Goal: Feedback & Contribution: Submit feedback/report problem

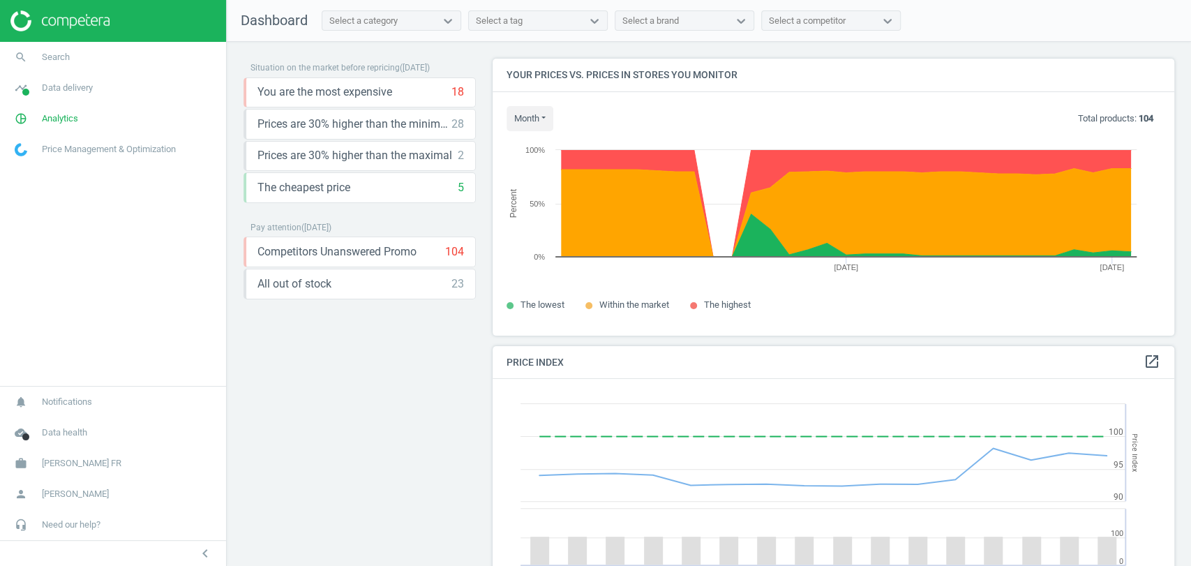
scroll to position [301, 694]
click at [75, 465] on span "[PERSON_NAME] FR" at bounding box center [82, 463] width 80 height 13
click at [47, 424] on span "Switch campaign" at bounding box center [46, 422] width 62 height 11
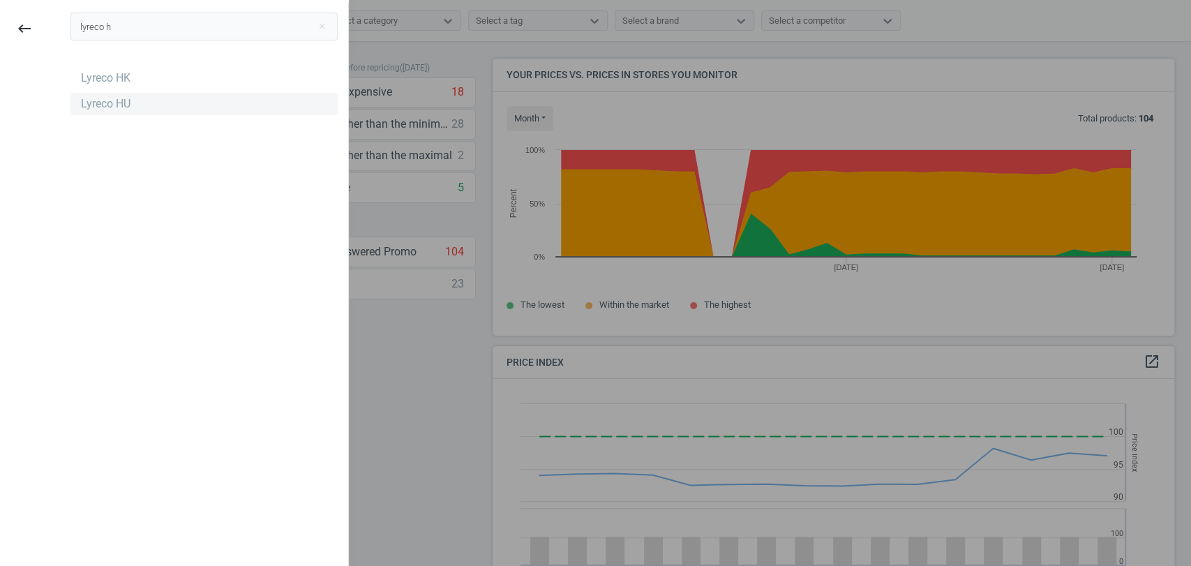
type input "lyreco h"
click at [100, 111] on div "Lyreco HU" at bounding box center [106, 103] width 50 height 15
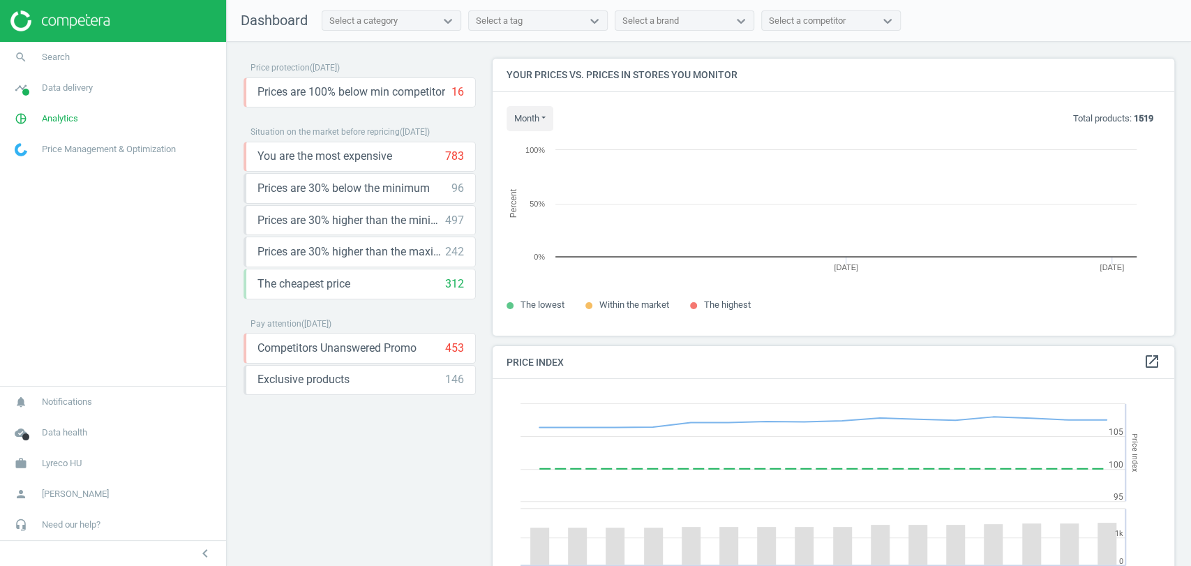
scroll to position [301, 694]
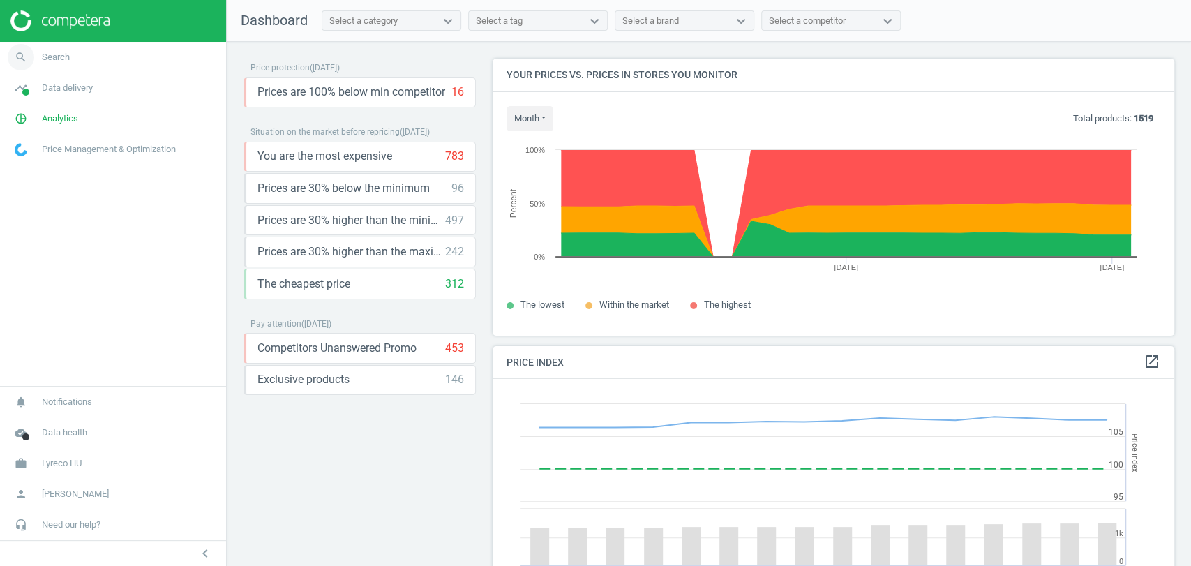
click at [73, 61] on link "search Search" at bounding box center [113, 57] width 226 height 31
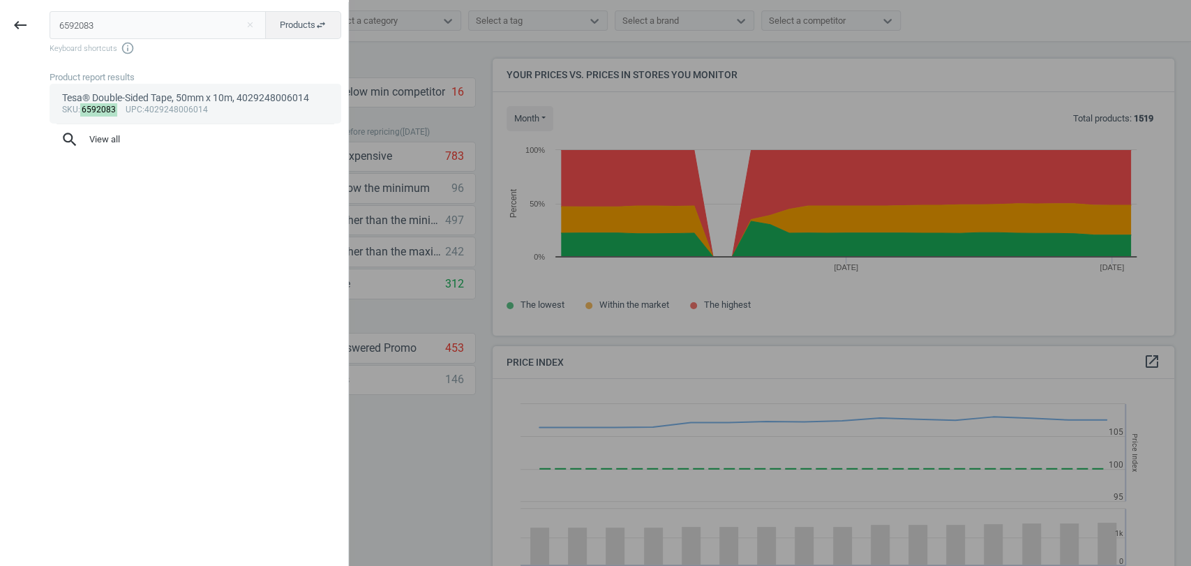
type input "6592083"
click at [141, 91] on div "Tesa® Double-Sided Tape, 50mm x 10m, 4029248006014" at bounding box center [195, 97] width 267 height 13
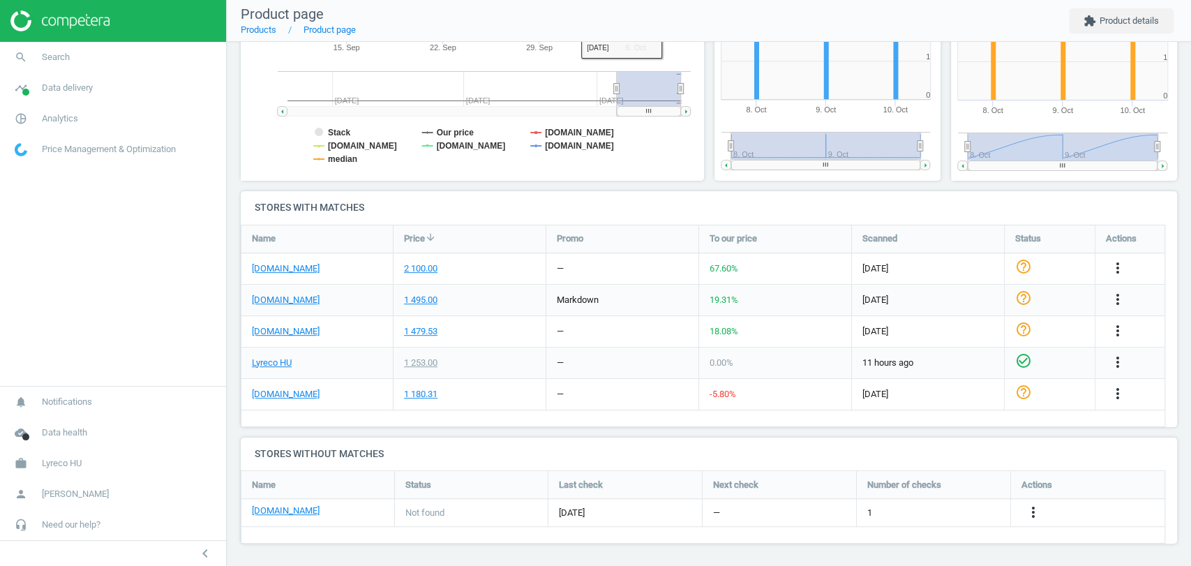
scroll to position [324, 0]
click at [1031, 510] on icon "more_vert" at bounding box center [1033, 510] width 17 height 17
click at [899, 507] on link "Edit URL/product option" at bounding box center [923, 511] width 191 height 22
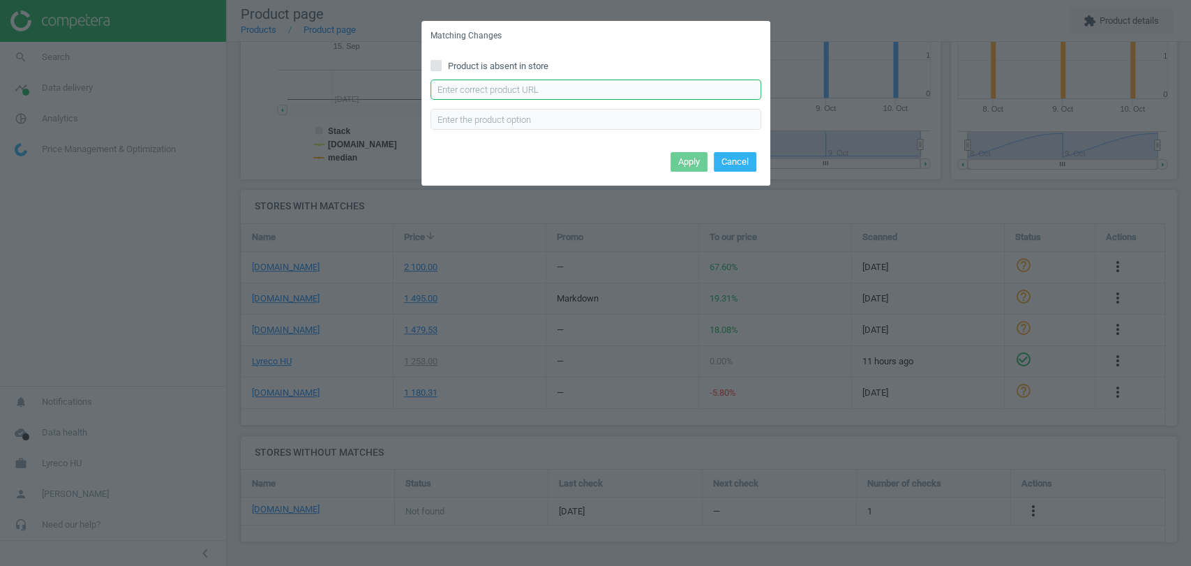
click at [481, 87] on input "text" at bounding box center [596, 90] width 331 height 21
click at [844, 13] on div "Matching Changes Product is absent in store Enter correct product url Apply Can…" at bounding box center [595, 283] width 1191 height 566
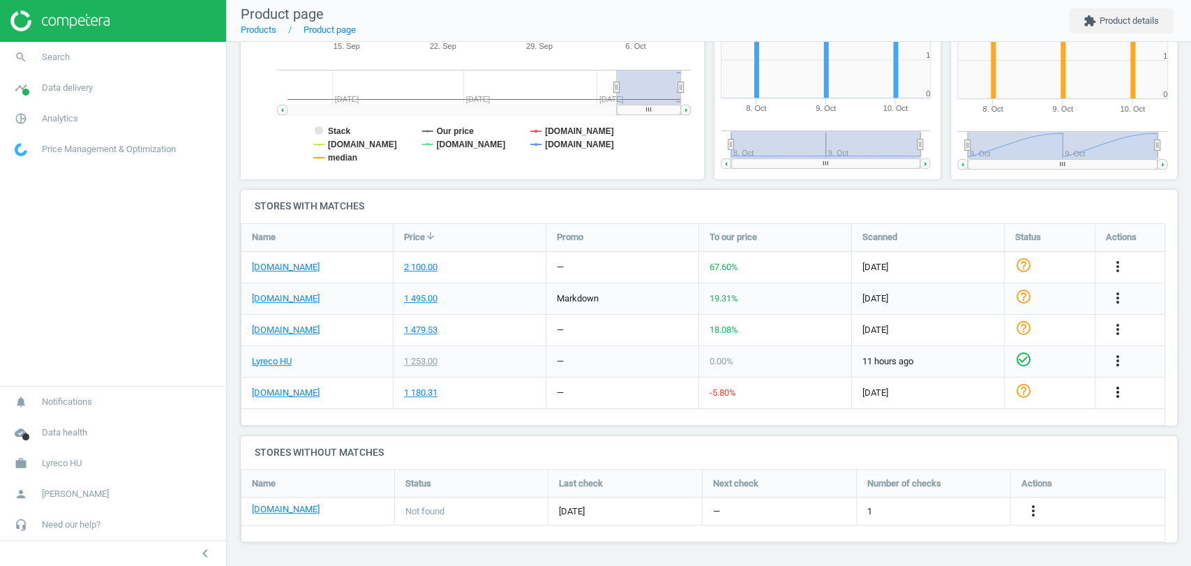
click at [1122, 394] on icon "more_vert" at bounding box center [1117, 392] width 17 height 17
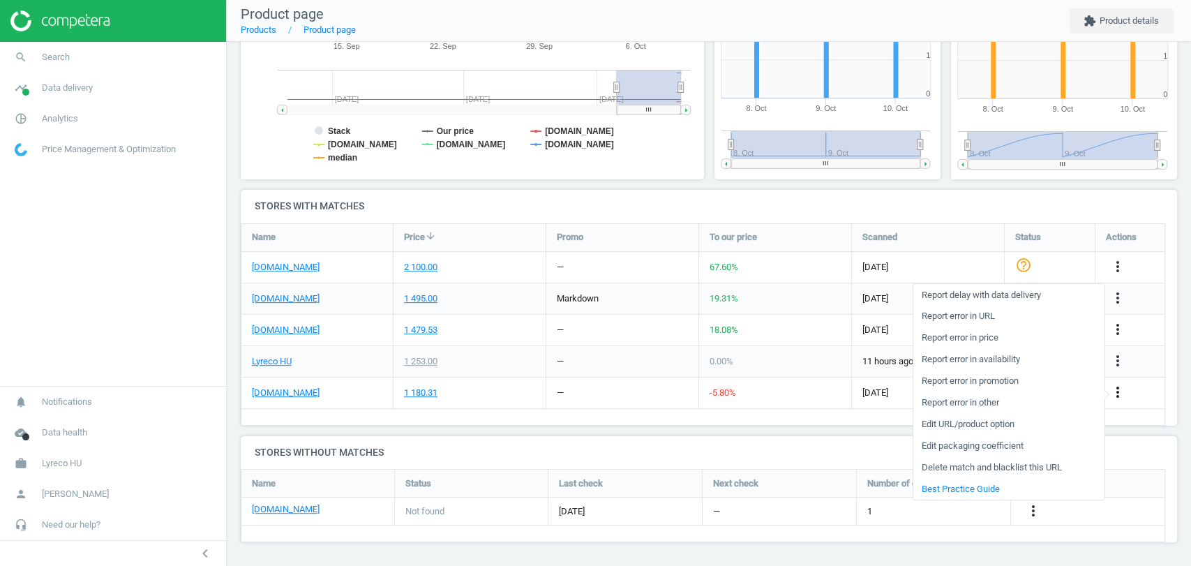
click at [1122, 394] on icon "more_vert" at bounding box center [1117, 392] width 17 height 17
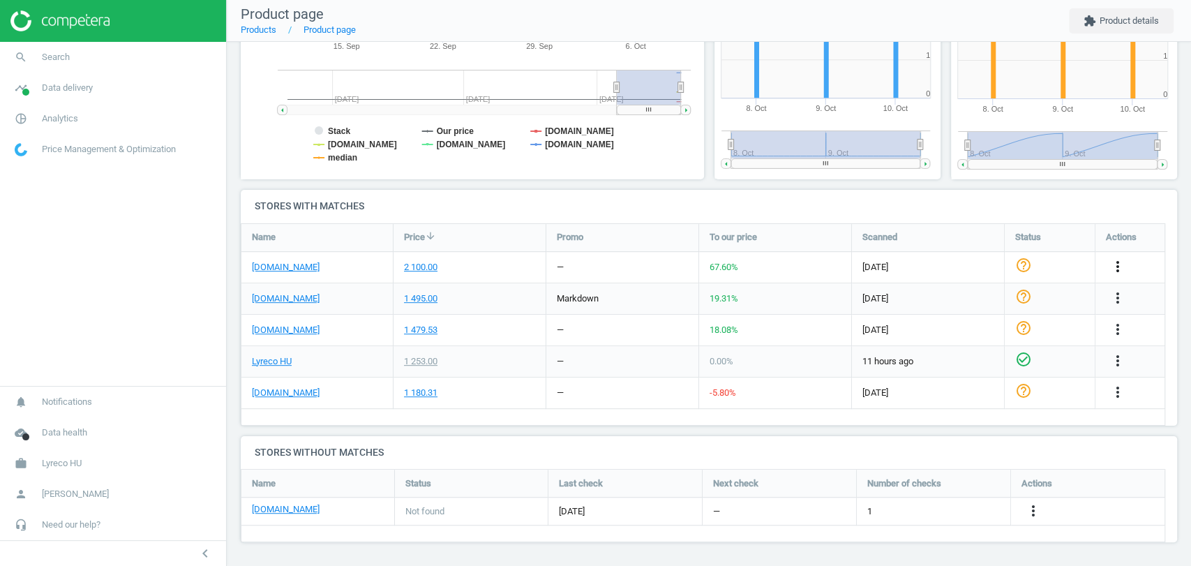
click at [1117, 269] on icon "more_vert" at bounding box center [1117, 266] width 17 height 17
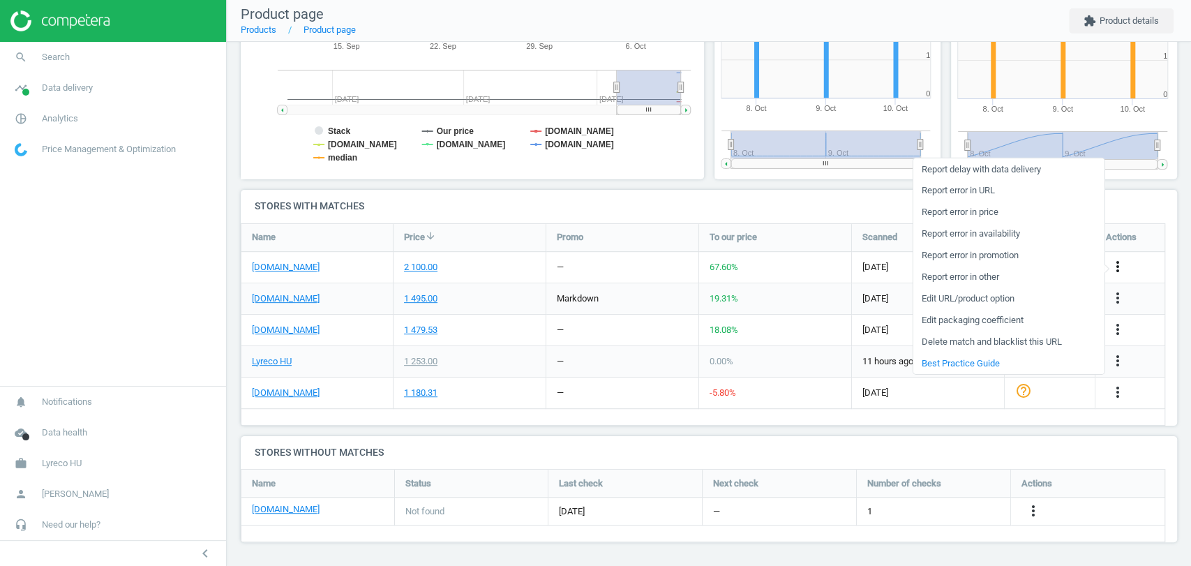
click at [1117, 269] on icon "more_vert" at bounding box center [1117, 266] width 17 height 17
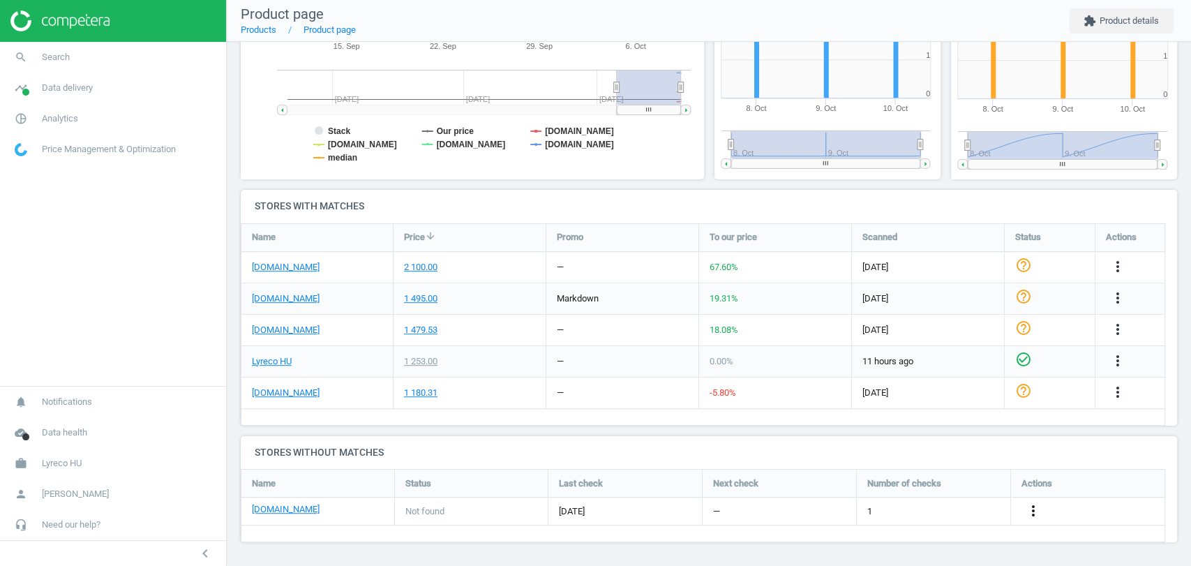
click at [1028, 510] on icon "more_vert" at bounding box center [1033, 510] width 17 height 17
click at [913, 509] on link "Edit URL/product option" at bounding box center [923, 511] width 191 height 22
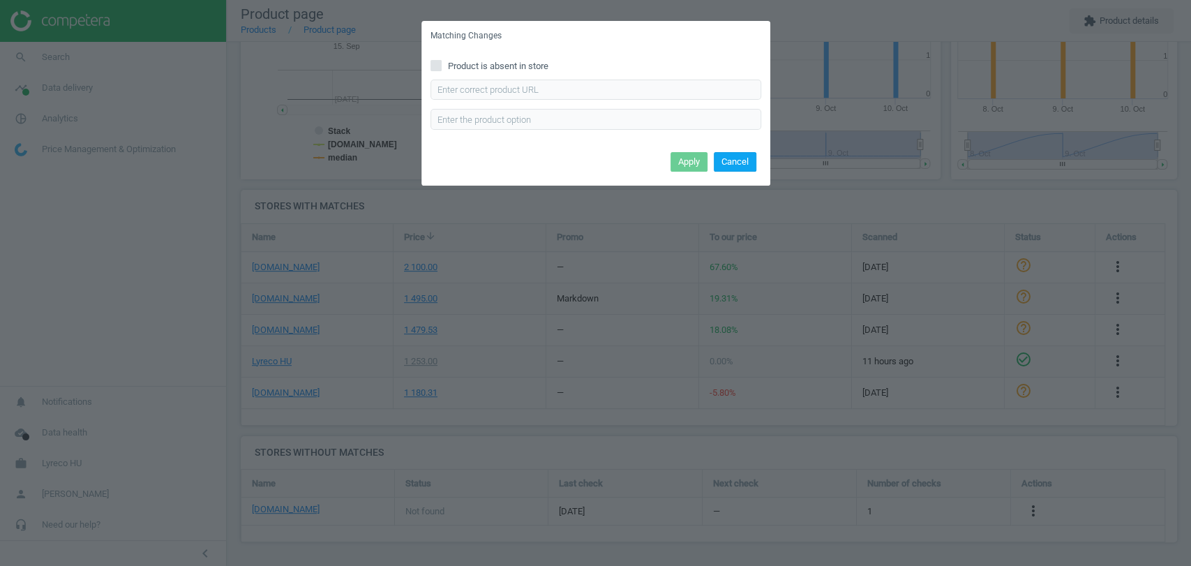
click at [731, 158] on button "Cancel" at bounding box center [735, 162] width 43 height 20
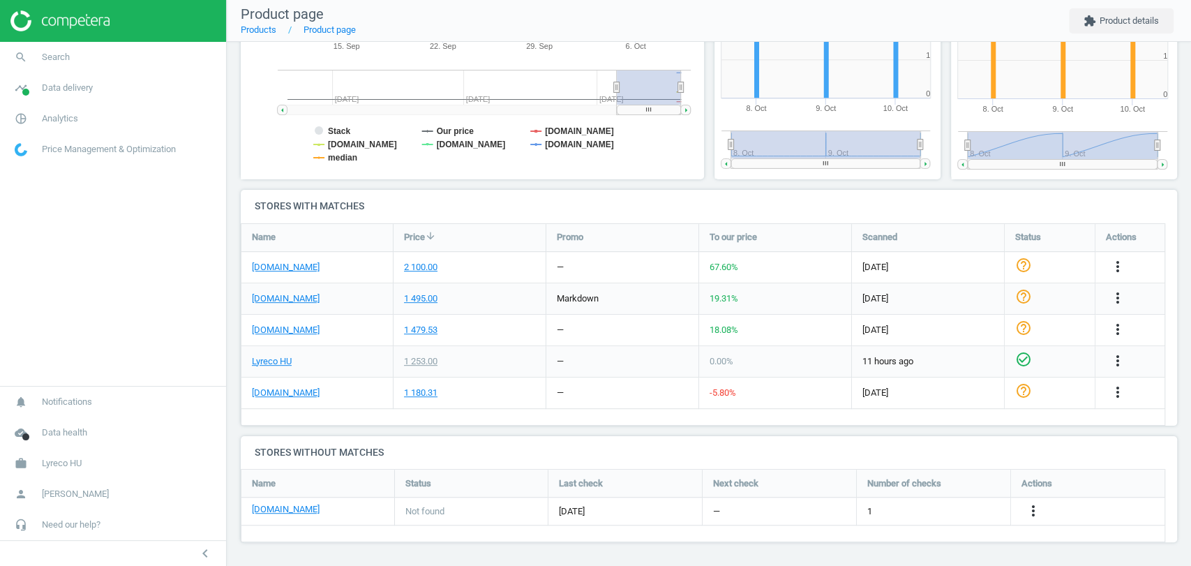
scroll to position [0, 0]
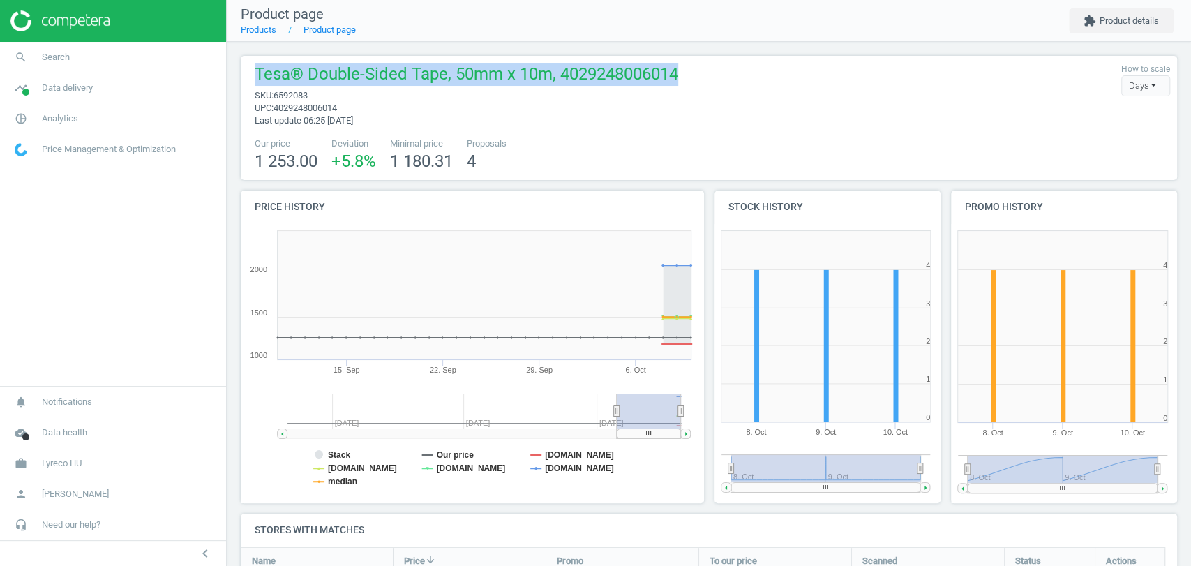
drag, startPoint x: 684, startPoint y: 73, endPoint x: 255, endPoint y: 81, distance: 429.2
click at [255, 81] on div "Tesa® Double-Sided Tape, 50mm x 10m, 4029248006014 sku : 6592083 upc : 40292480…" at bounding box center [709, 95] width 922 height 64
copy span "Tesa® Double-Sided Tape, 50mm x 10m, 4029248006014"
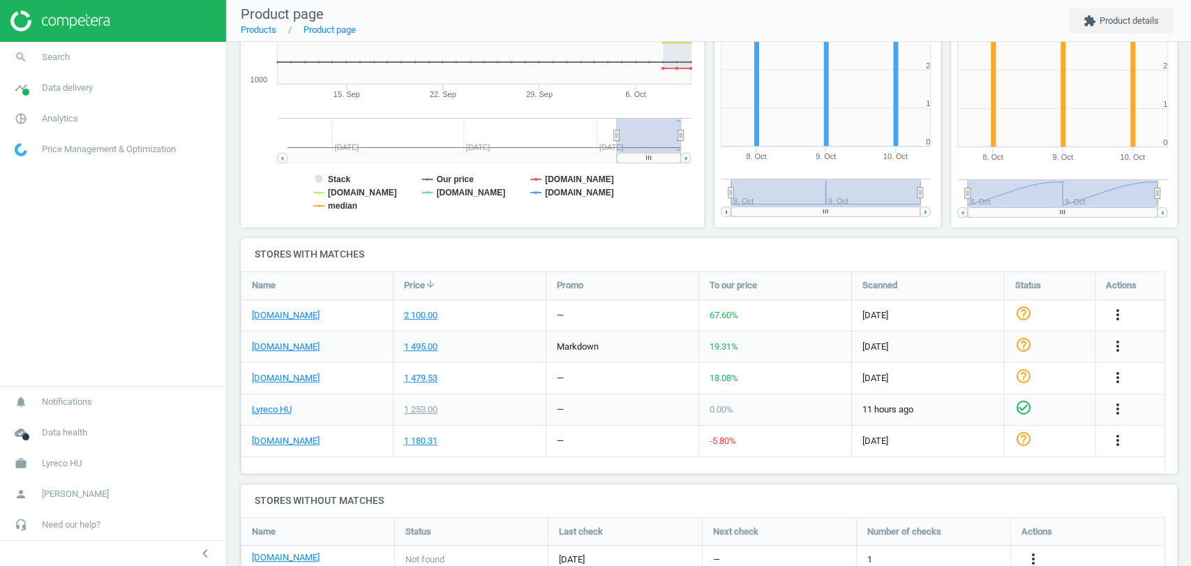
scroll to position [302, 0]
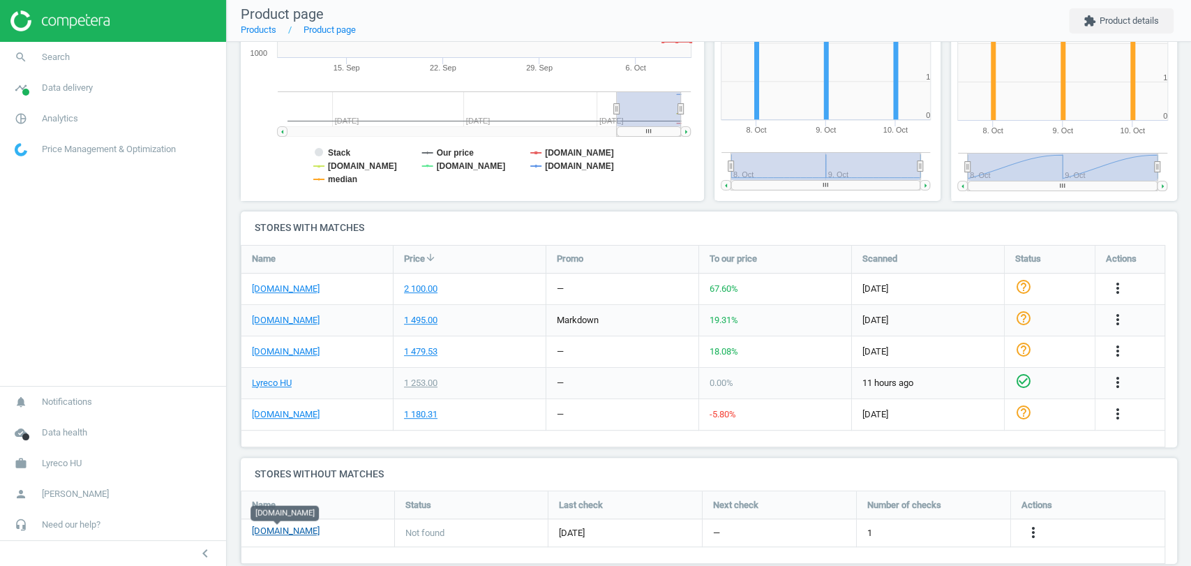
click at [278, 532] on link "[DOMAIN_NAME]" at bounding box center [286, 531] width 68 height 13
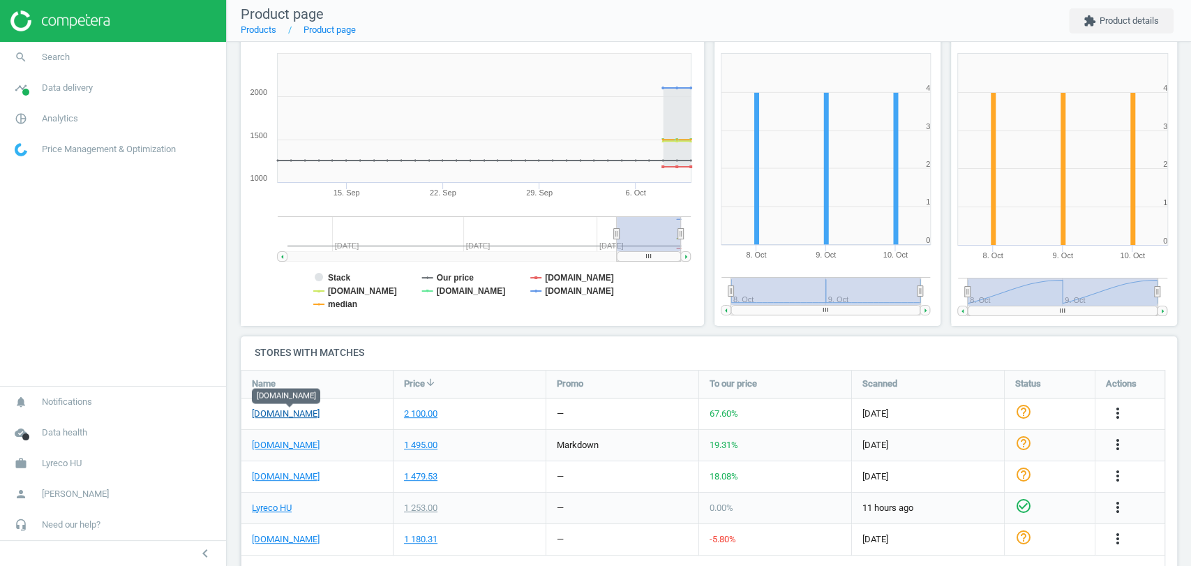
scroll to position [231, 0]
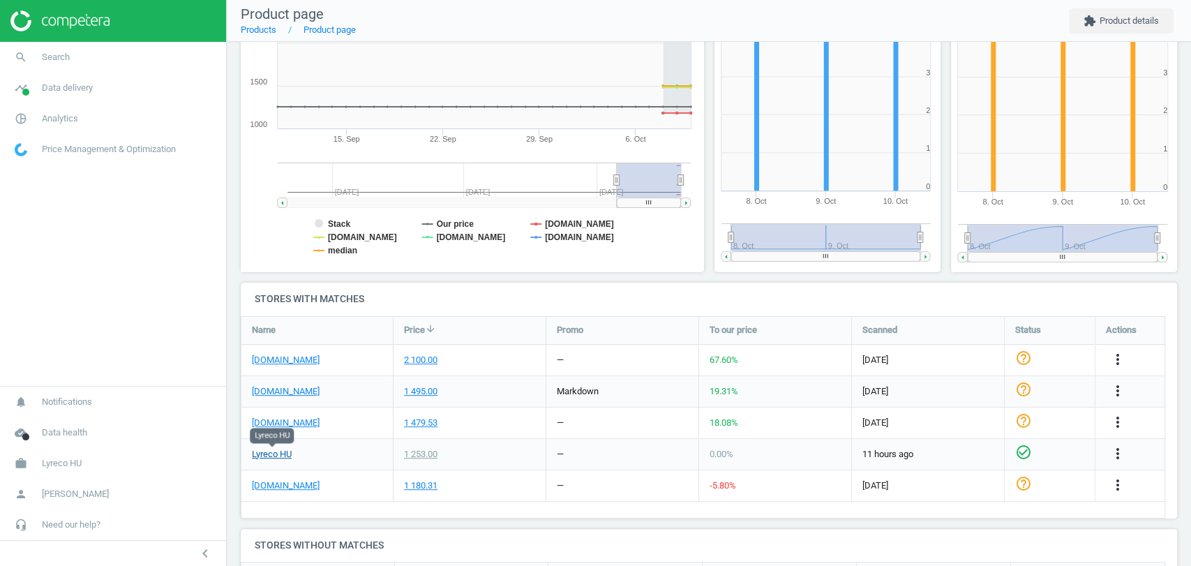
click at [275, 452] on link "Lyreco HU" at bounding box center [272, 454] width 40 height 13
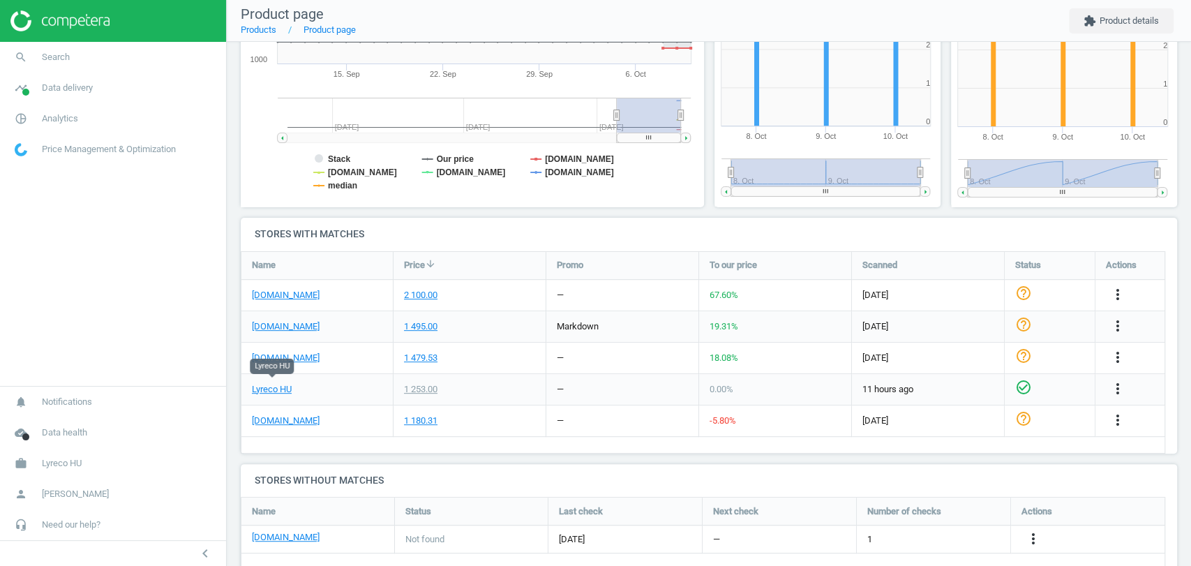
scroll to position [301, 0]
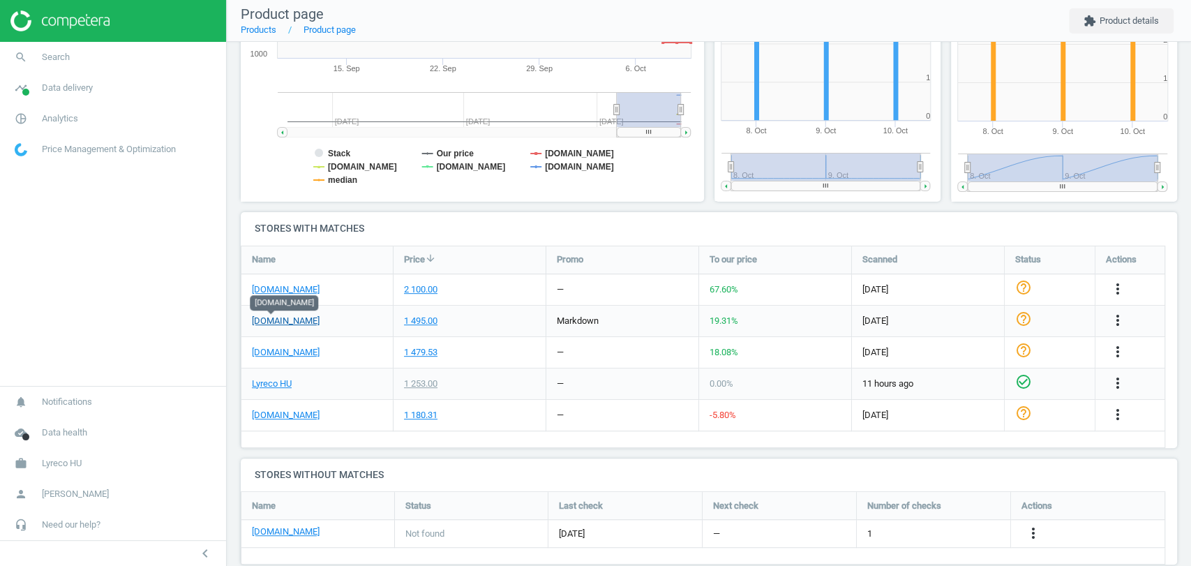
click at [269, 321] on link "[DOMAIN_NAME]" at bounding box center [286, 321] width 68 height 13
click at [303, 291] on link "[DOMAIN_NAME]" at bounding box center [286, 289] width 68 height 13
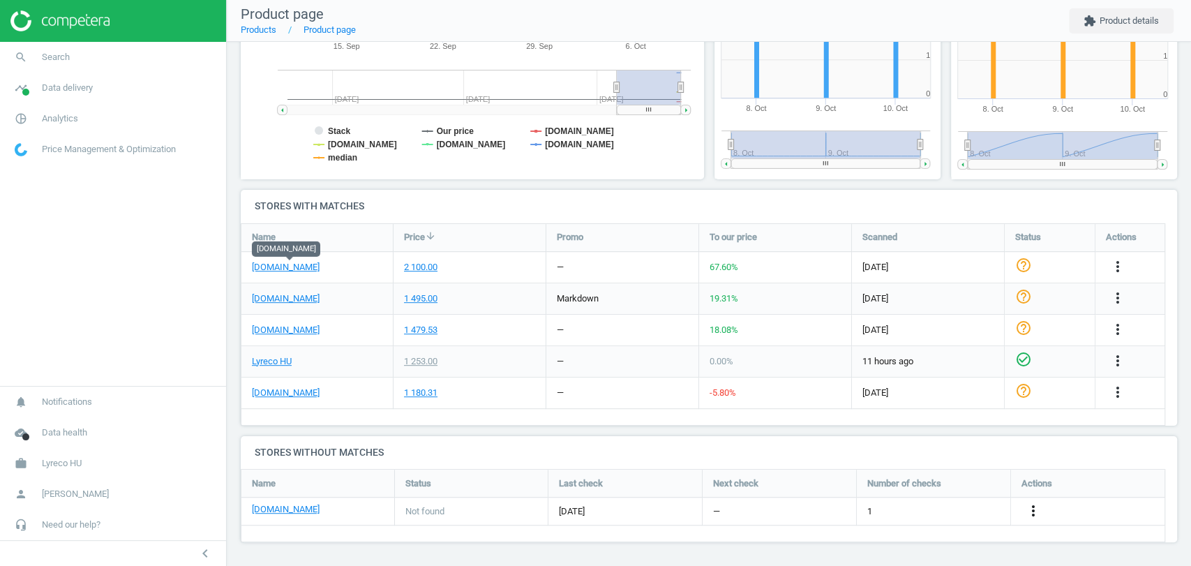
click at [1036, 504] on icon "more_vert" at bounding box center [1033, 510] width 17 height 17
click at [903, 509] on link "Edit URL/product option" at bounding box center [923, 511] width 191 height 22
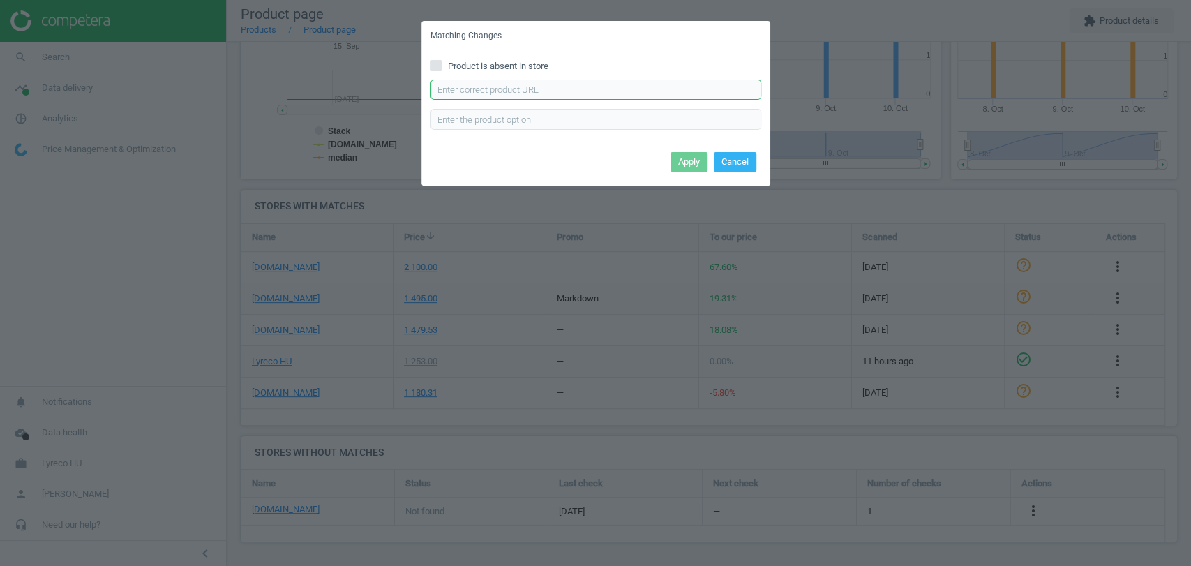
click at [551, 96] on input "text" at bounding box center [596, 90] width 331 height 21
paste input "https://pbs-shop.hu/Product/2020/33089/adhesive-tape-double-sided-tesa-50mm-x-1…"
drag, startPoint x: 753, startPoint y: 91, endPoint x: 410, endPoint y: 99, distance: 342.7
click at [410, 99] on div "Matching Changes Product is absent in store https://pbs-shop.hu/Product/2020/33…" at bounding box center [595, 283] width 1191 height 566
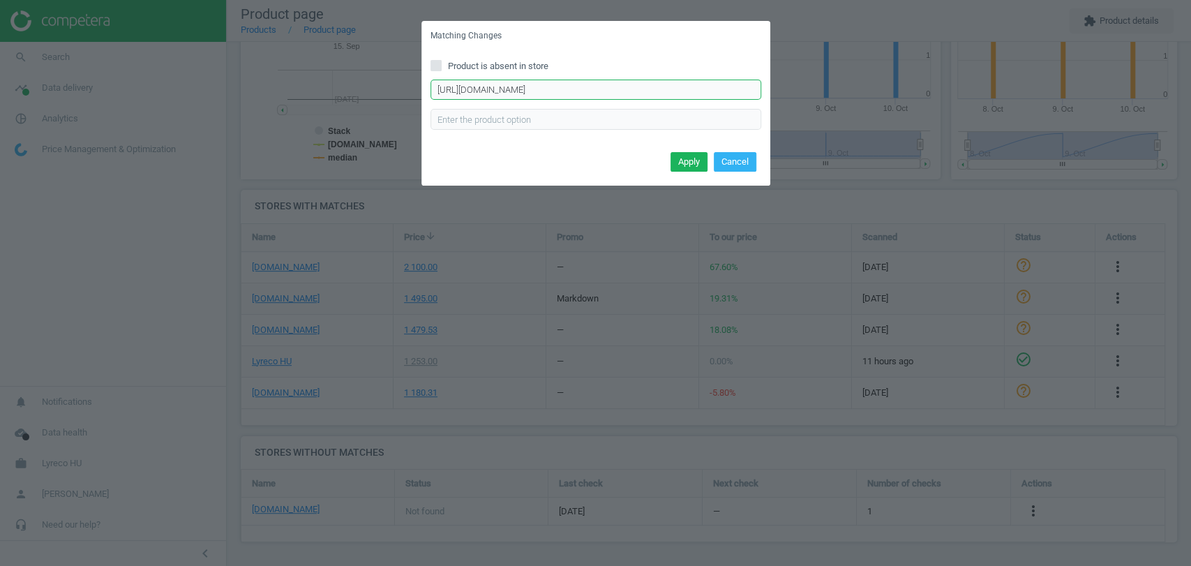
click at [491, 91] on input "https://pbs-shop.hu/Product/2020/33089/adhesive-tape-double-sided-tesa-50mm-x-1…" at bounding box center [596, 90] width 331 height 21
type input "https://pbs-shop.hu/Product/2020/33089/adhesive-tape-double-sided-tesa-50mm-x-1…"
drag, startPoint x: 667, startPoint y: 89, endPoint x: 776, endPoint y: 91, distance: 108.9
click at [776, 91] on div "Matching Changes Product is absent in store https://pbs-shop.hu/Product/2020/33…" at bounding box center [595, 283] width 1191 height 566
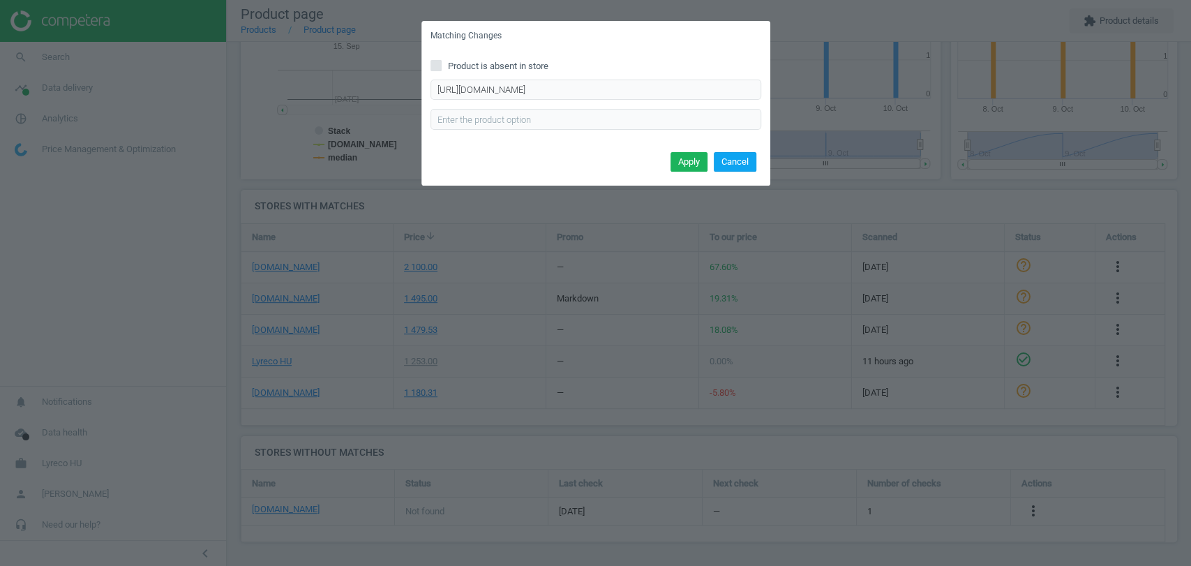
scroll to position [0, 0]
click at [744, 164] on button "Cancel" at bounding box center [735, 162] width 43 height 20
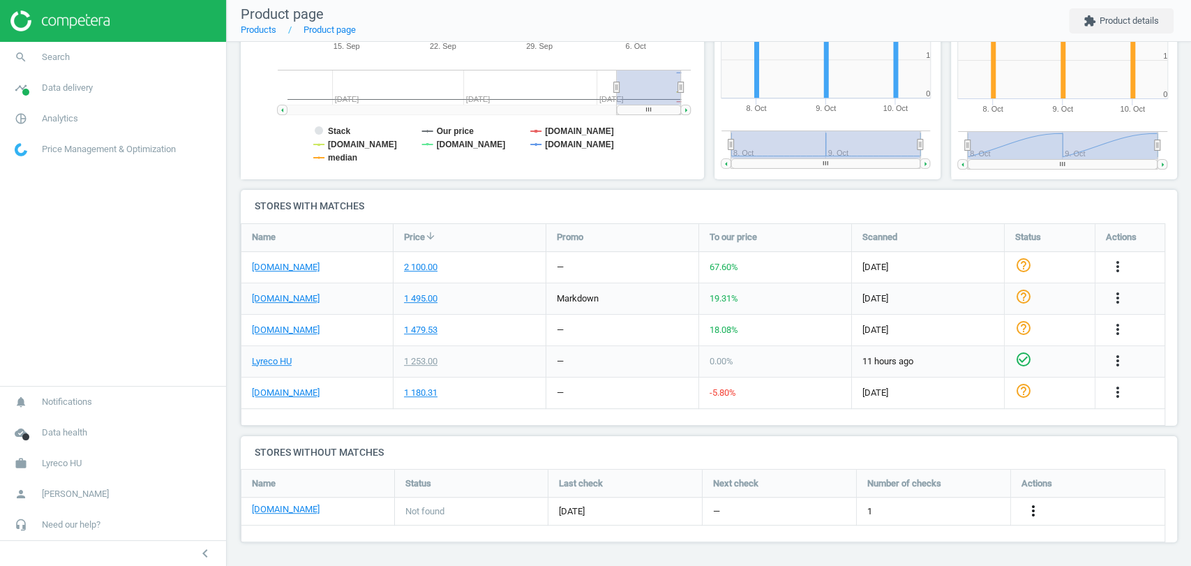
click at [1031, 504] on icon "more_vert" at bounding box center [1033, 510] width 17 height 17
click at [1122, 331] on icon "more_vert" at bounding box center [1117, 329] width 17 height 17
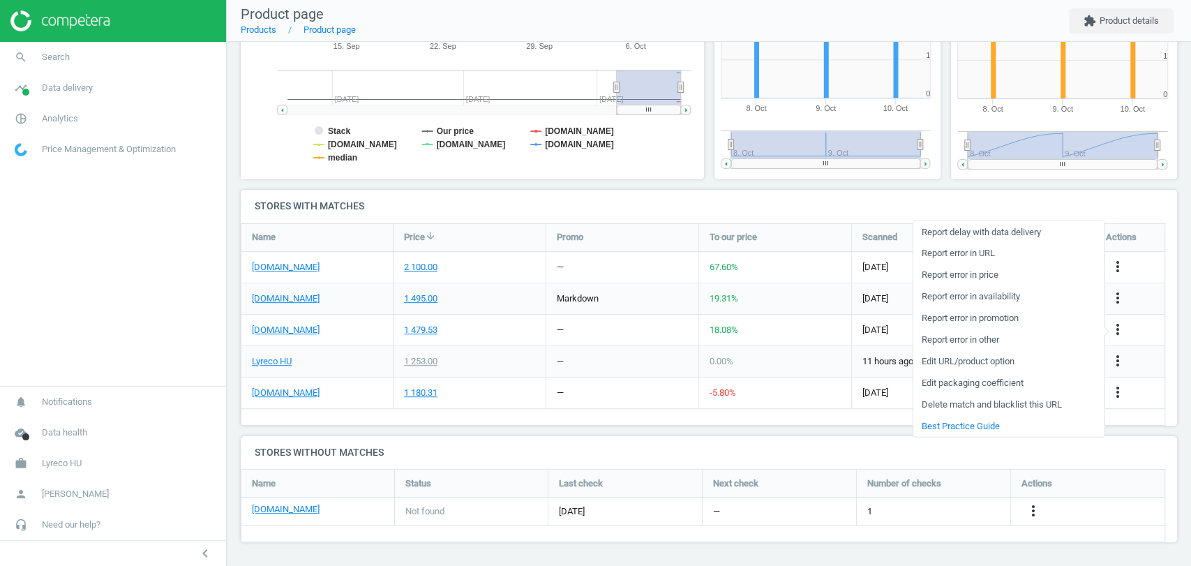
click at [821, 198] on h4 "Stores with matches" at bounding box center [709, 206] width 936 height 33
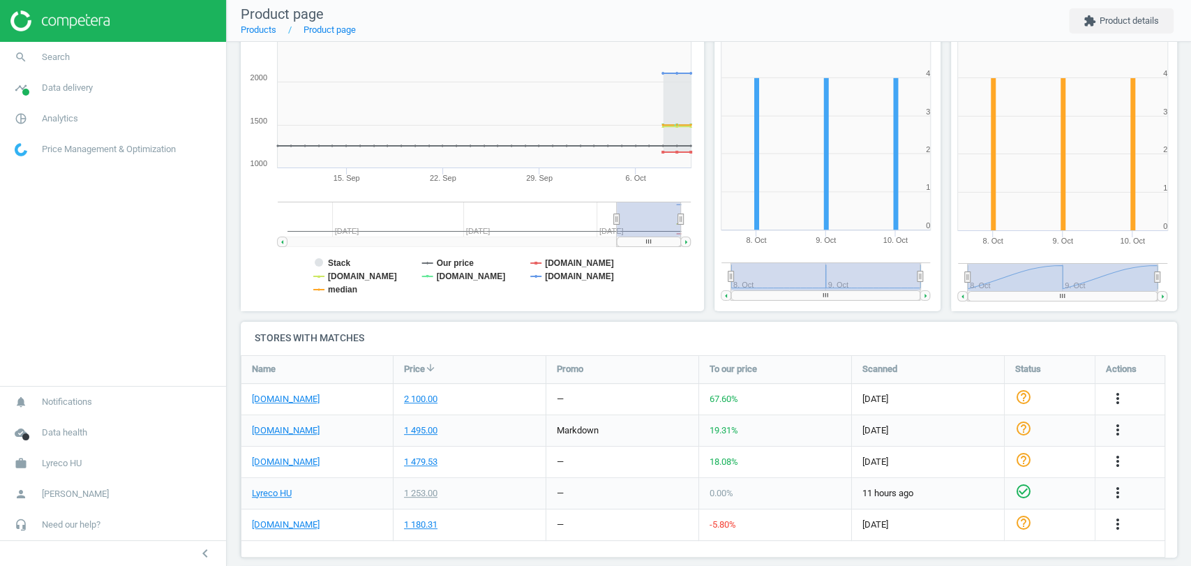
scroll to position [195, 0]
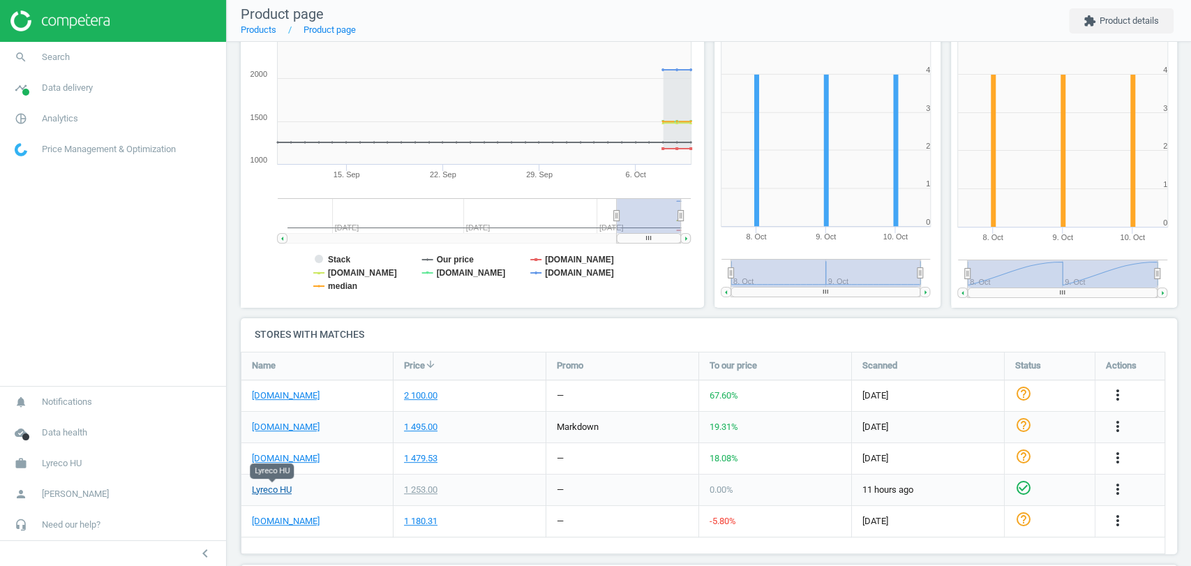
click at [281, 486] on link "Lyreco HU" at bounding box center [272, 490] width 40 height 13
click at [285, 456] on link "[DOMAIN_NAME]" at bounding box center [286, 458] width 68 height 13
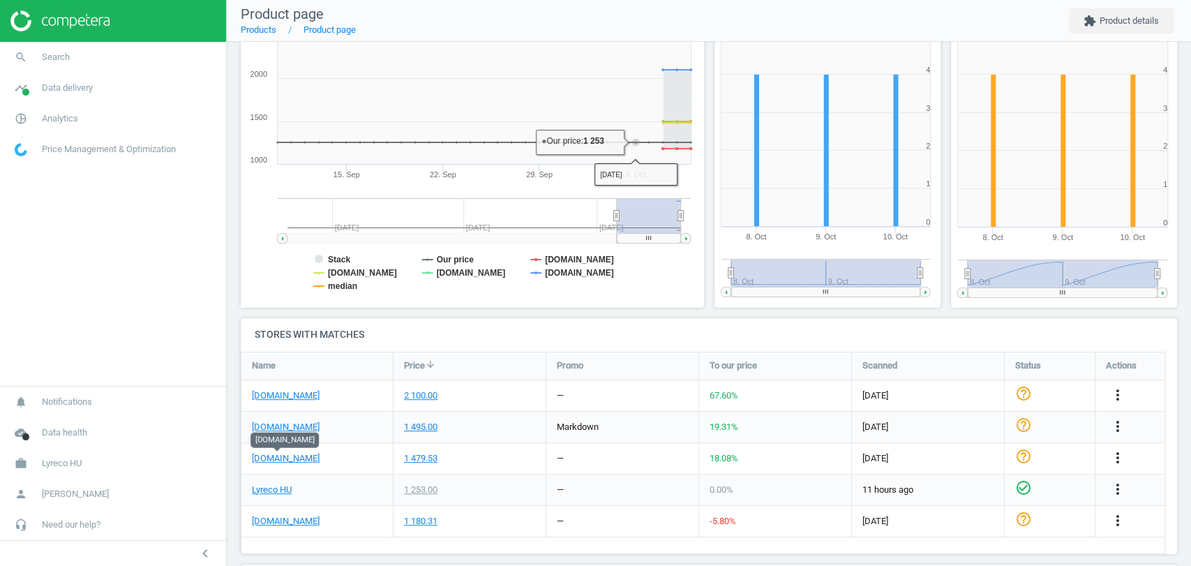
scroll to position [324, 0]
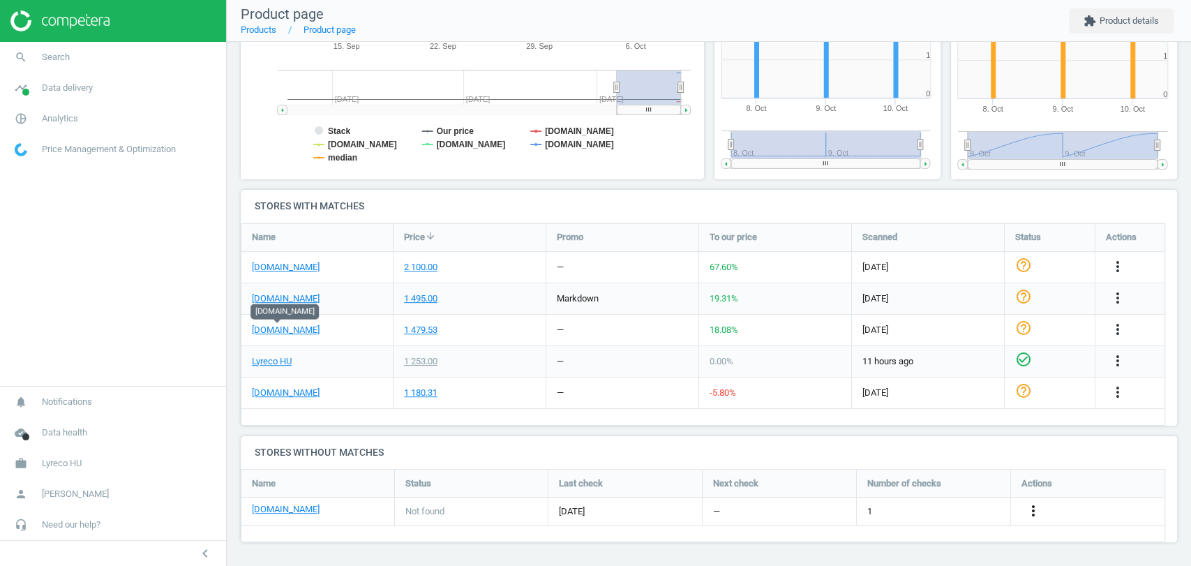
click at [1037, 510] on icon "more_vert" at bounding box center [1033, 510] width 17 height 17
click at [918, 511] on link "Edit URL/product option" at bounding box center [923, 511] width 191 height 22
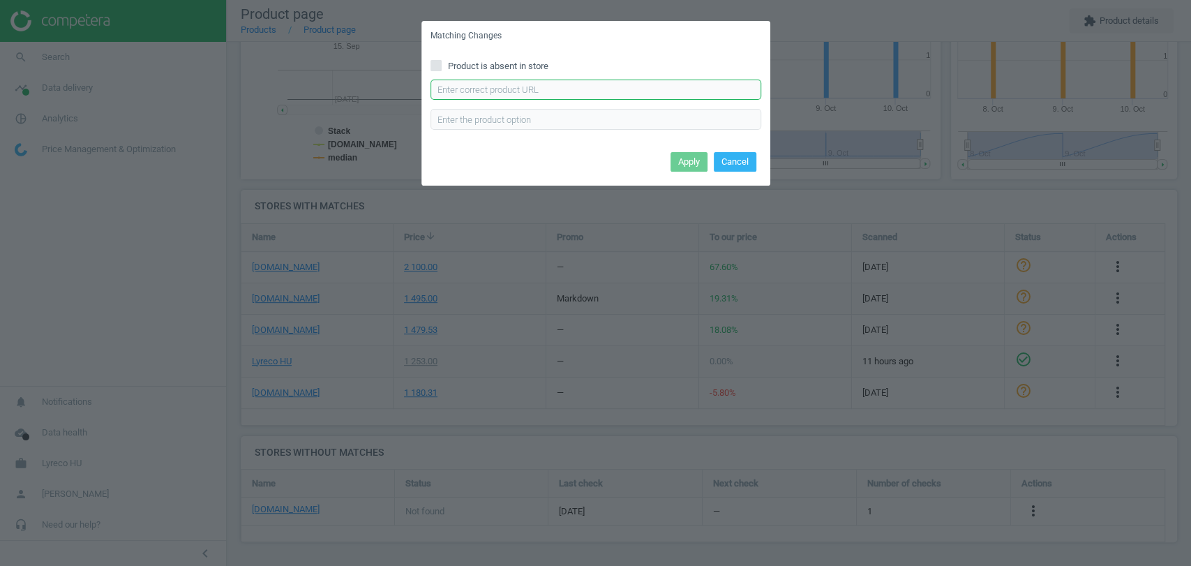
click at [493, 89] on input "text" at bounding box center [596, 90] width 331 height 21
paste input "https://pbs-shop.hu/Product/2020/33089/adhesive-tape-double-sided-tesa-50mm-x-1…"
type input "https://pbs-shop.hu/Product/2020/33089/adhesive-tape-double-sided-tesa-50mm-x-1…"
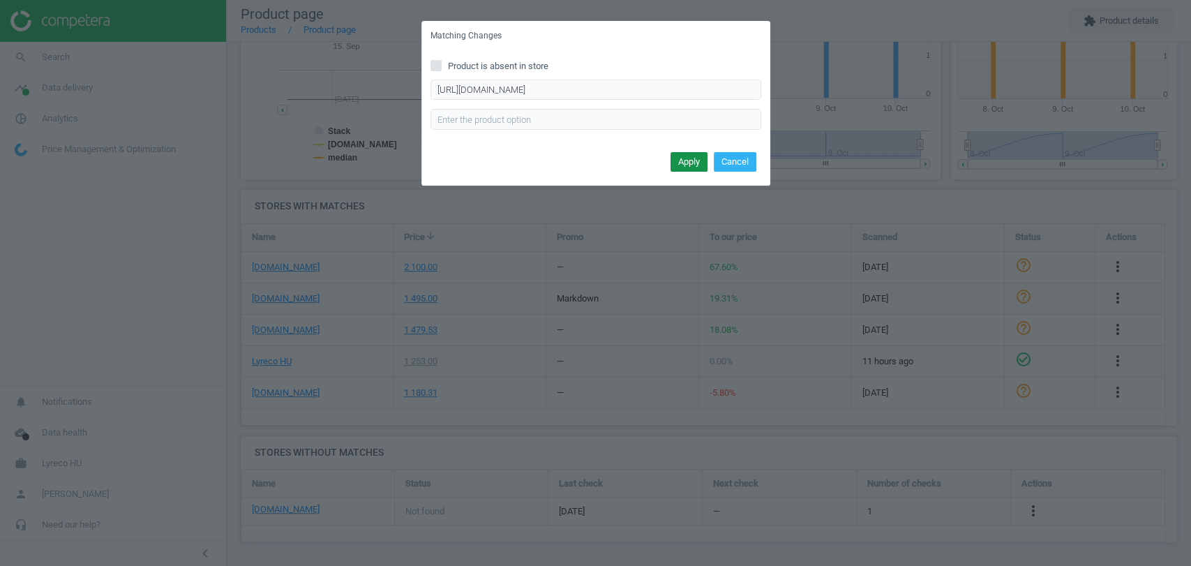
click at [682, 162] on button "Apply" at bounding box center [689, 162] width 37 height 20
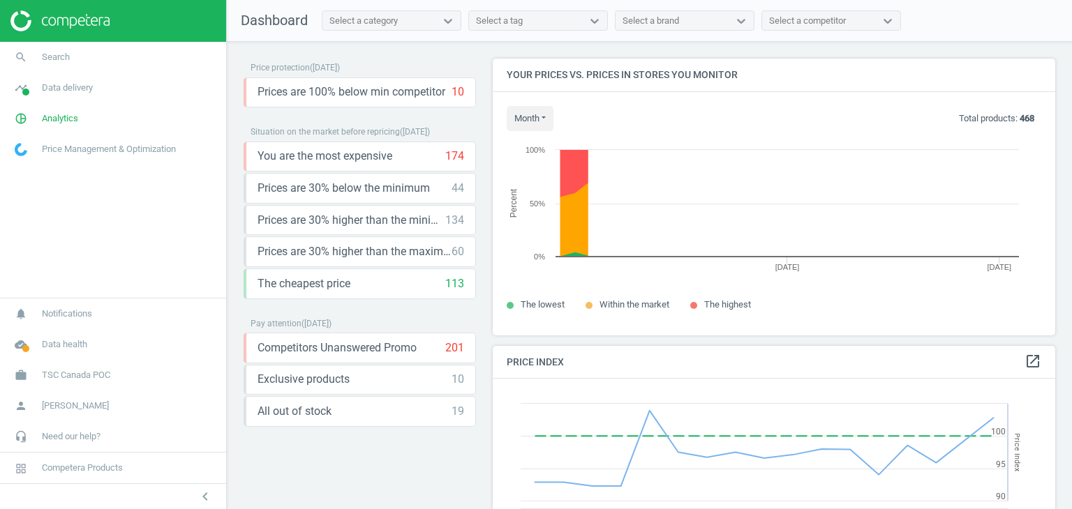
scroll to position [343, 574]
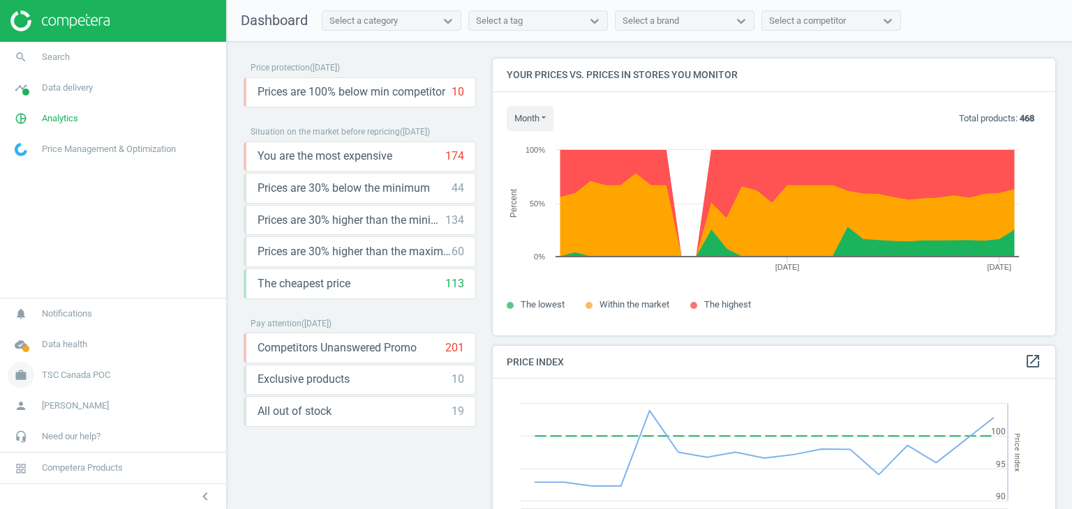
click at [80, 380] on span "TSC Canada POC" at bounding box center [76, 375] width 68 height 13
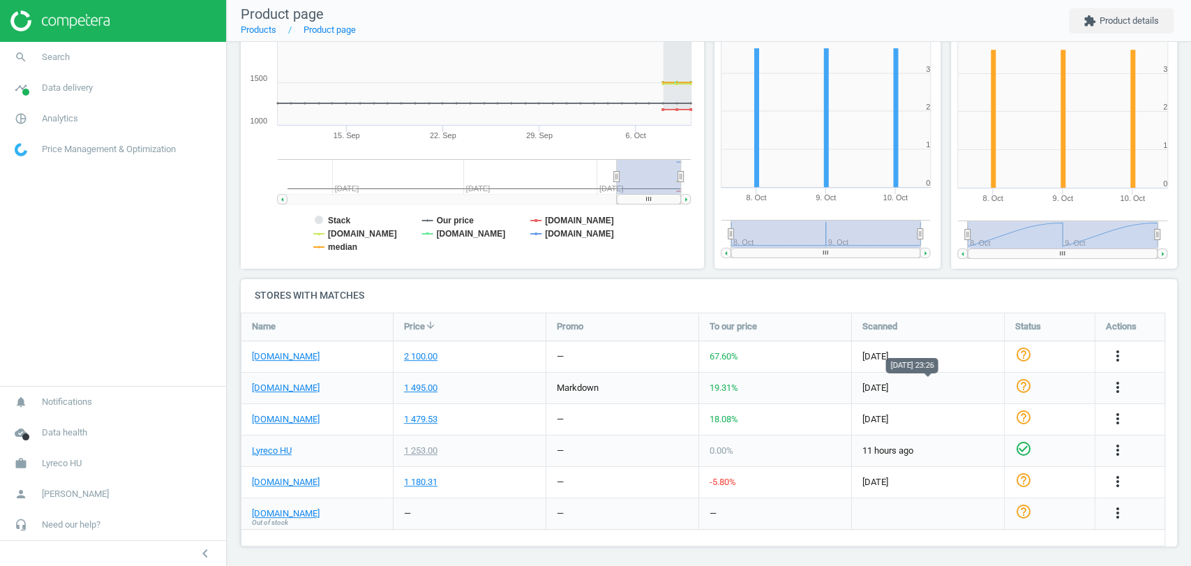
scroll to position [239, 0]
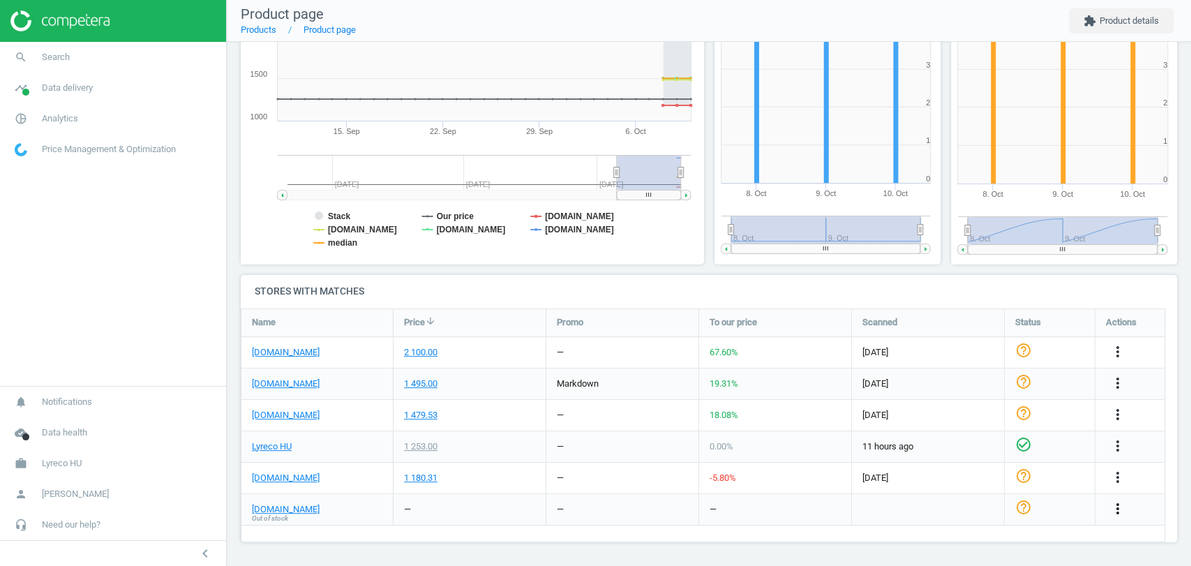
click at [1121, 509] on icon "more_vert" at bounding box center [1117, 508] width 17 height 17
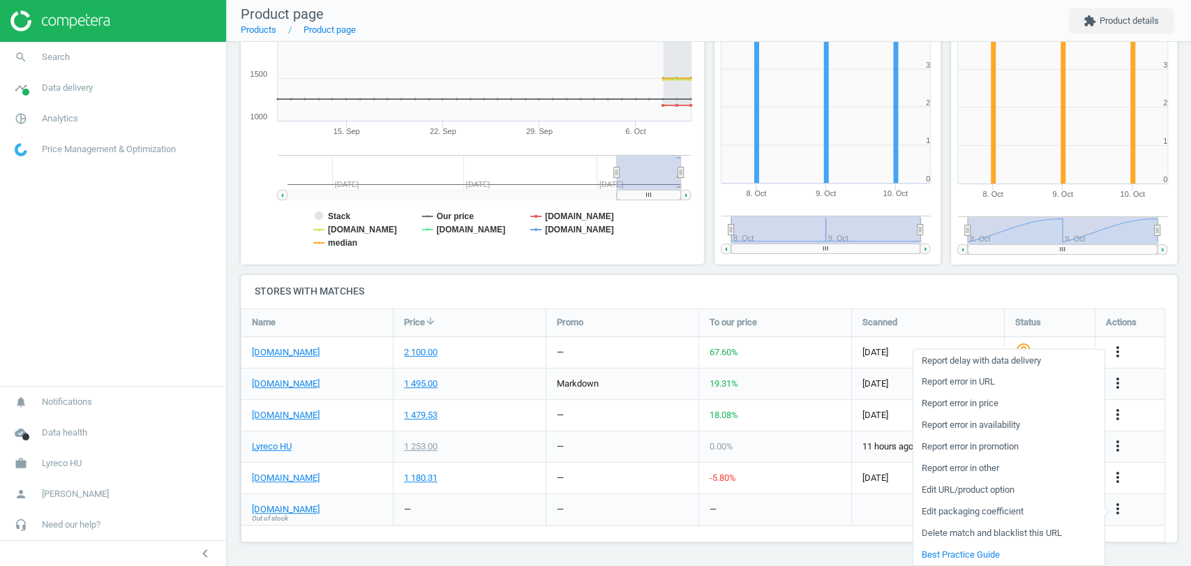
click at [369, 266] on div "Price history Created with Highstock 6.2.0 Stack Our price officedepot.hu vectr…" at bounding box center [473, 113] width 474 height 323
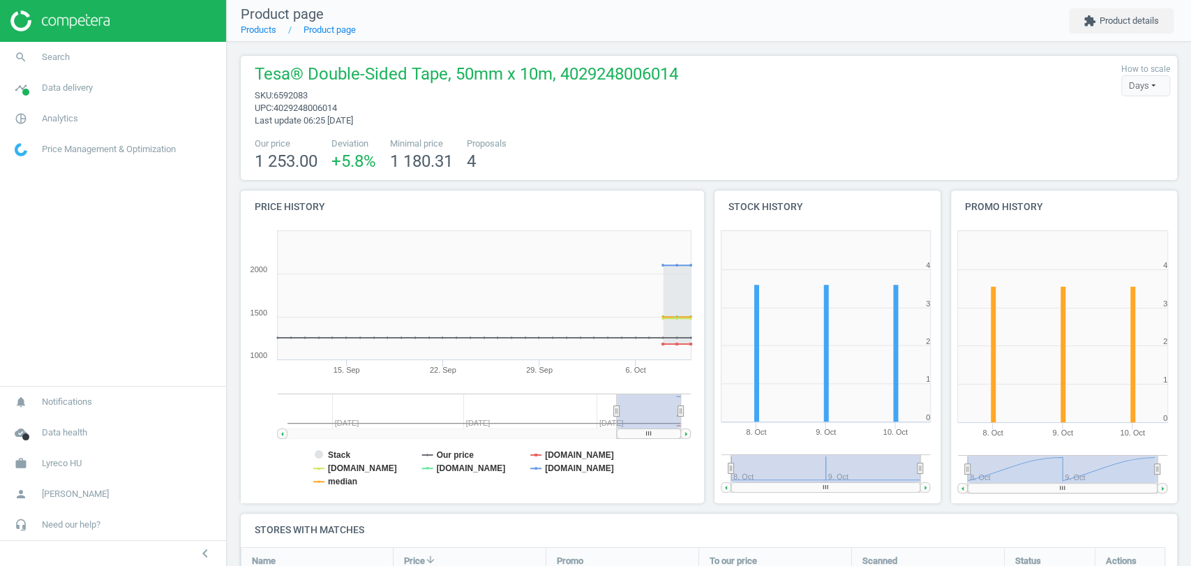
scroll to position [239, 0]
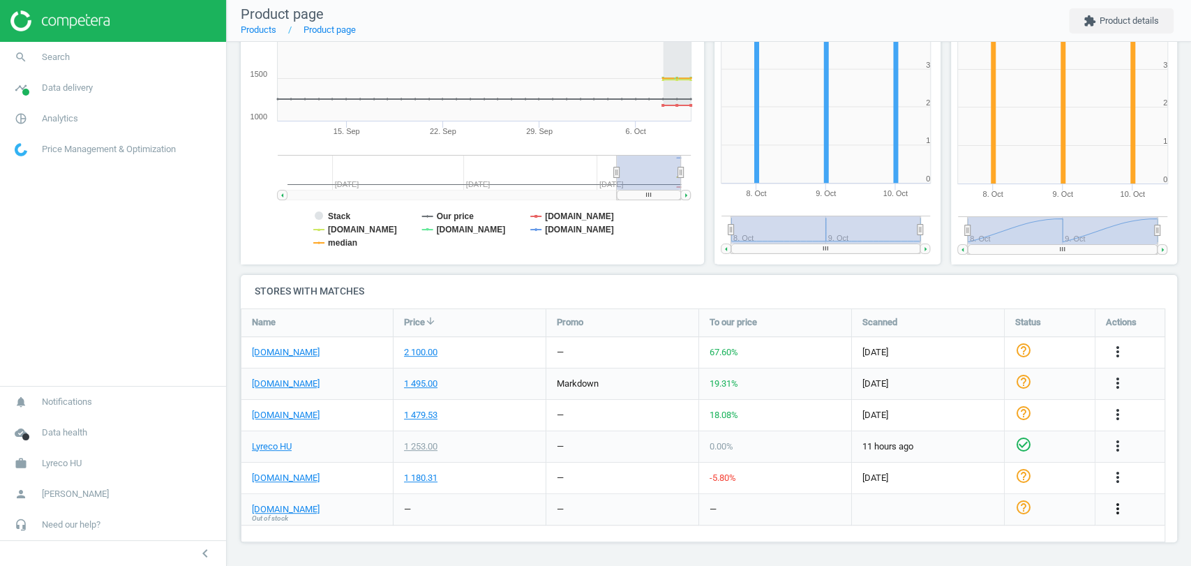
click at [1116, 507] on icon "more_vert" at bounding box center [1117, 508] width 17 height 17
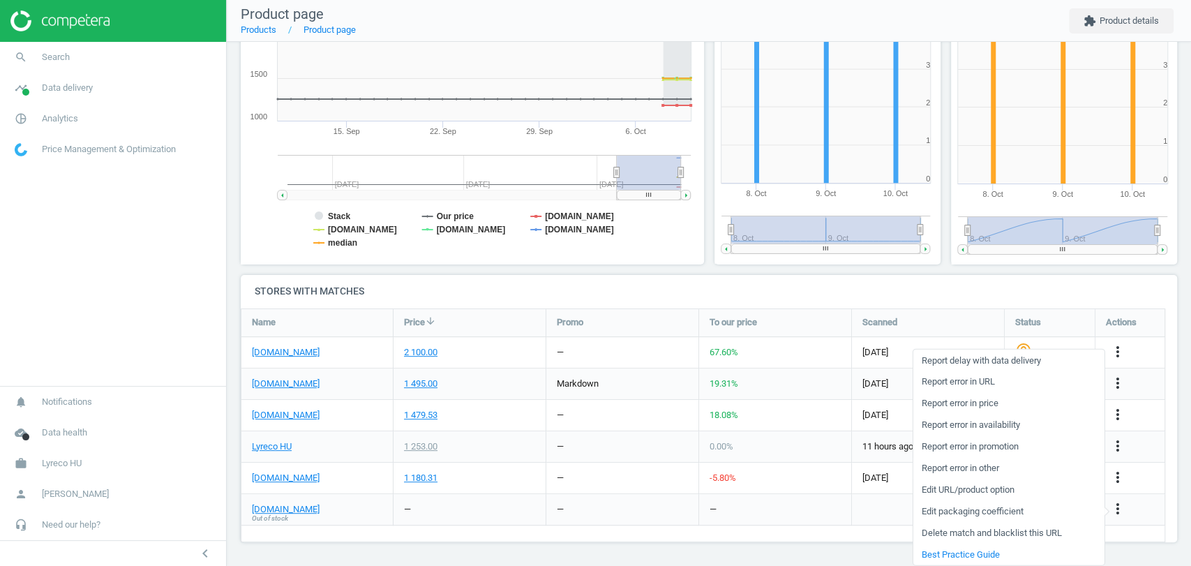
click at [955, 469] on link "Report error in other" at bounding box center [1008, 468] width 191 height 22
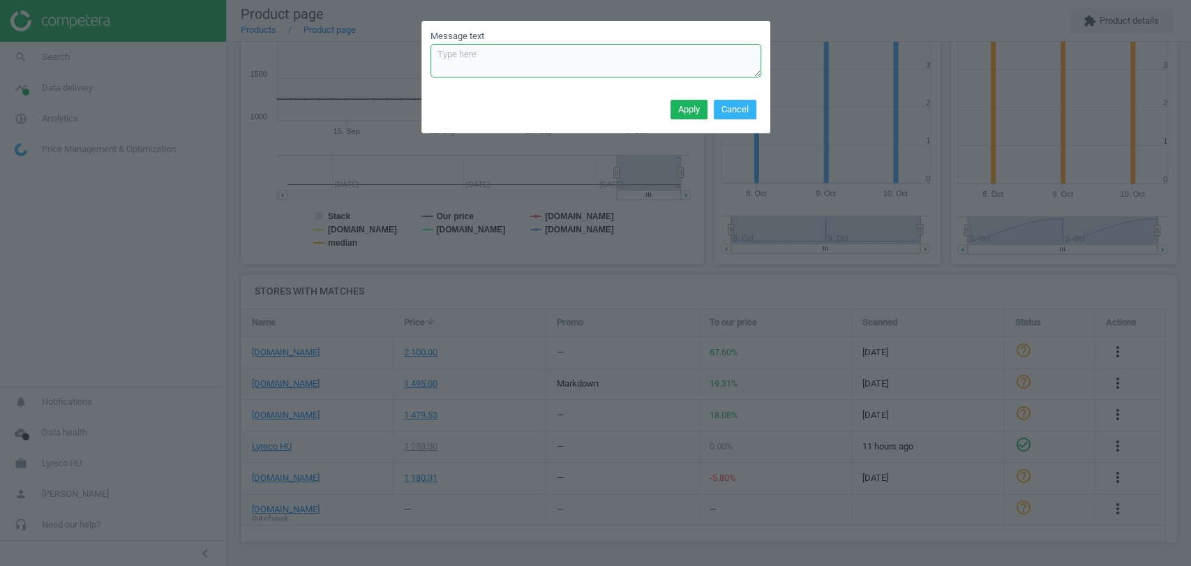
click at [479, 62] on textarea "Message text" at bounding box center [596, 60] width 331 height 33
type textarea "Could you please check this match provided by a client, because I see no ticket…"
drag, startPoint x: 591, startPoint y: 68, endPoint x: 407, endPoint y: 46, distance: 185.6
click at [407, 46] on div "Message text Could you please check this match provided by a client, because I …" at bounding box center [595, 283] width 1191 height 566
click at [747, 113] on button "Cancel" at bounding box center [735, 110] width 43 height 20
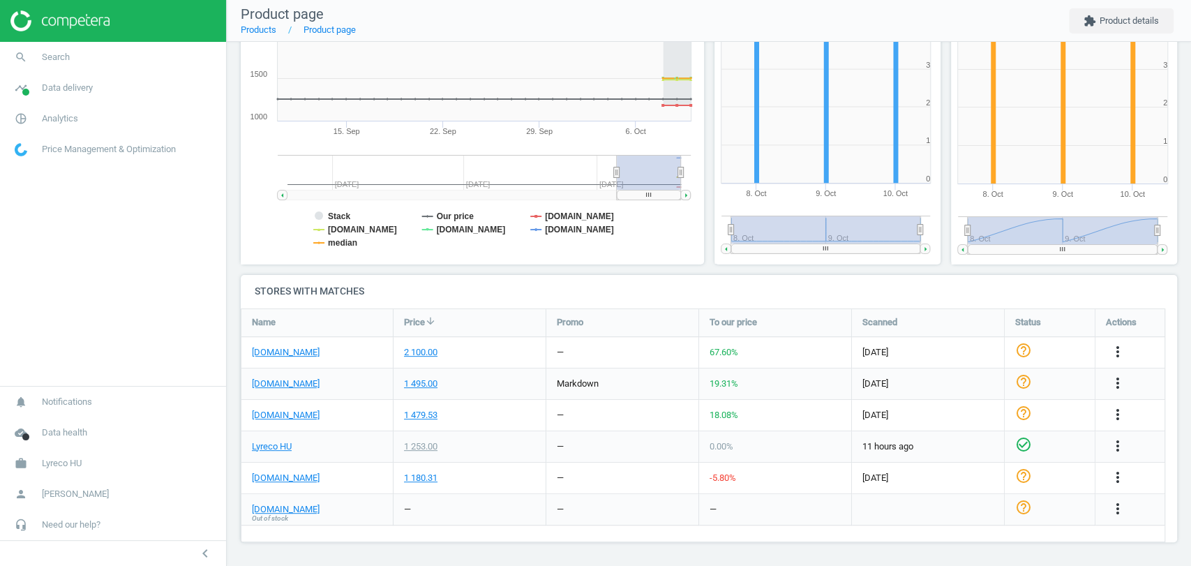
click at [278, 514] on span "Out of stock" at bounding box center [270, 519] width 36 height 10
click at [282, 510] on link "[DOMAIN_NAME]" at bounding box center [286, 509] width 68 height 13
click at [1120, 504] on icon "more_vert" at bounding box center [1117, 508] width 17 height 17
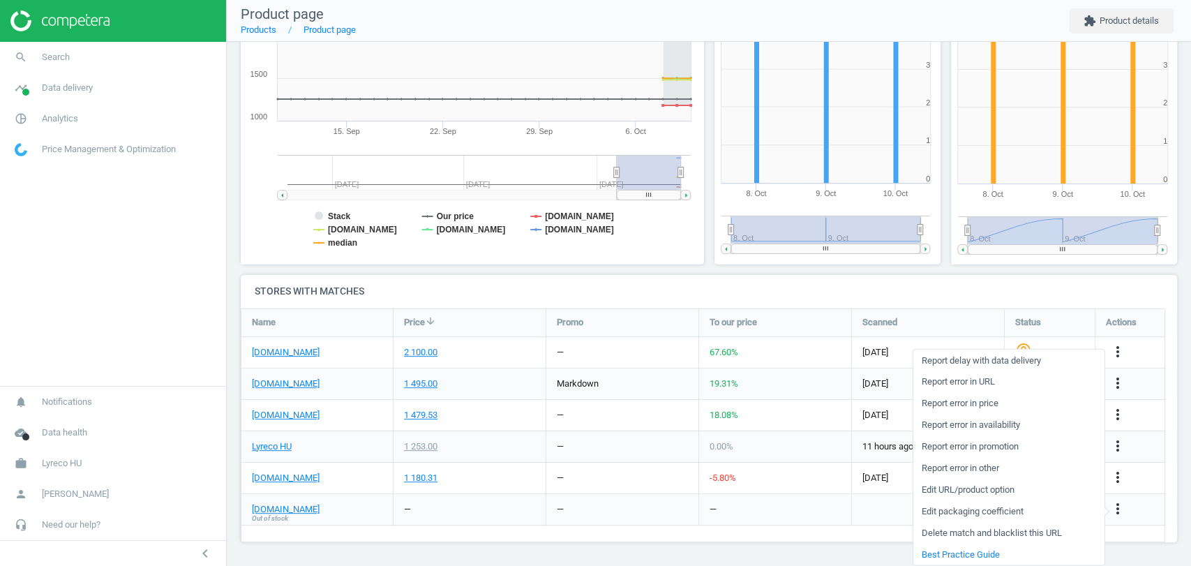
click at [990, 463] on link "Report error in other" at bounding box center [1008, 468] width 191 height 22
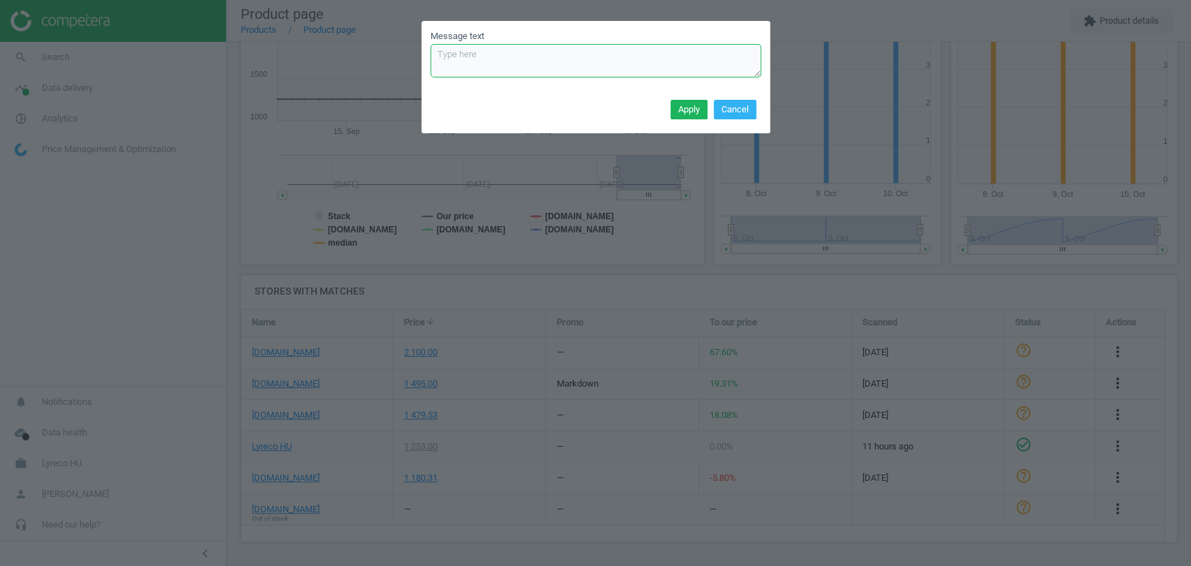
click at [487, 59] on textarea "Message text" at bounding box center [596, 60] width 331 height 33
paste textarea "Could you please check this match provided by a client, because I see no ticket…"
type textarea "Could you please check this match provided by a client, because I see no ticket…"
click at [697, 112] on button "Apply" at bounding box center [689, 110] width 37 height 20
